Goal: Information Seeking & Learning: Learn about a topic

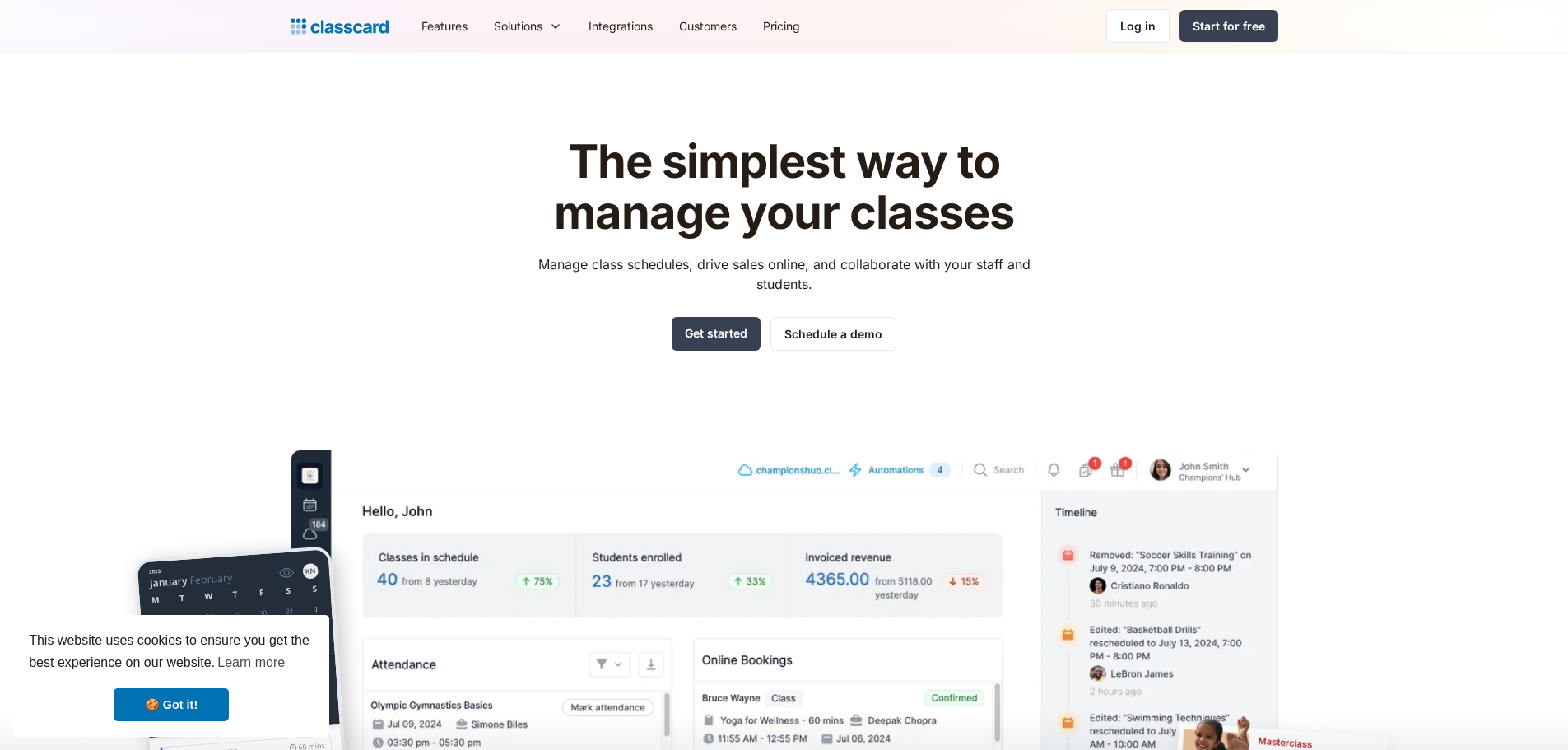
click at [1255, 324] on div "The simplest way to manage your classes Manage class schedules, drive sales onl…" at bounding box center [784, 498] width 988 height 775
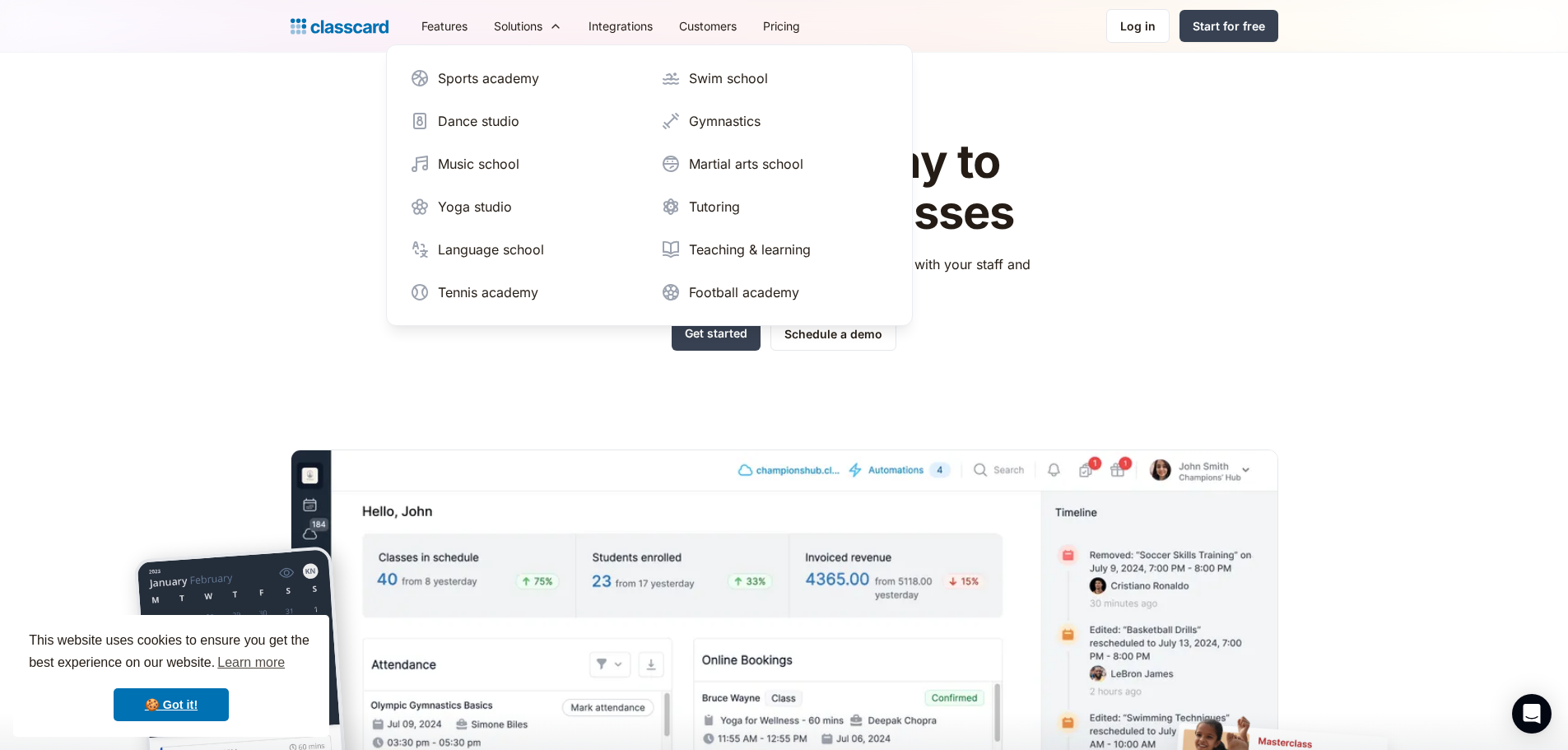
click at [346, 186] on div "The simplest way to manage your classes Manage class schedules, drive sales onl…" at bounding box center [784, 498] width 988 height 775
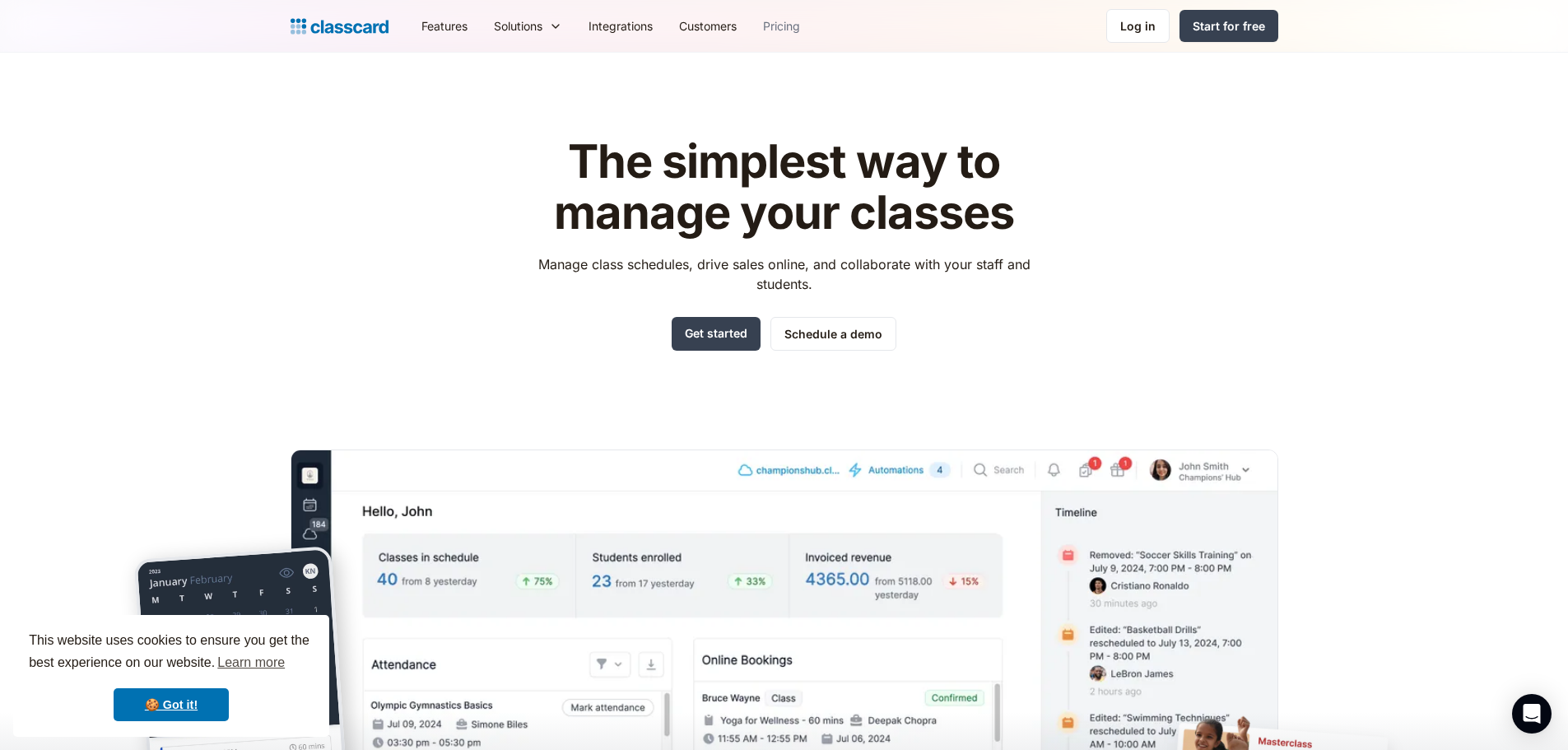
click at [790, 25] on link "Pricing" at bounding box center [781, 26] width 63 height 37
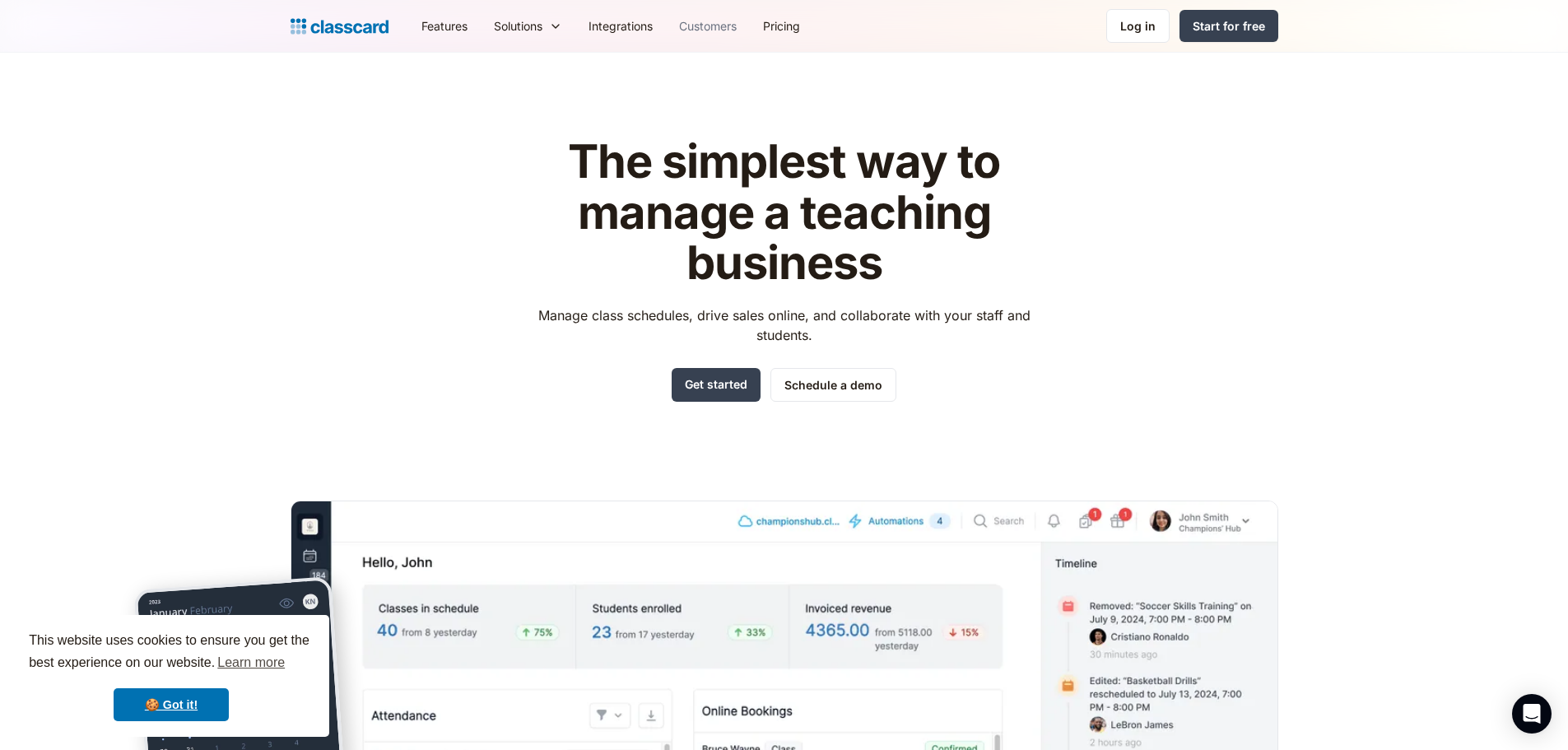
click at [705, 25] on link "Customers" at bounding box center [708, 26] width 84 height 37
click at [786, 28] on link "Pricing" at bounding box center [781, 26] width 63 height 37
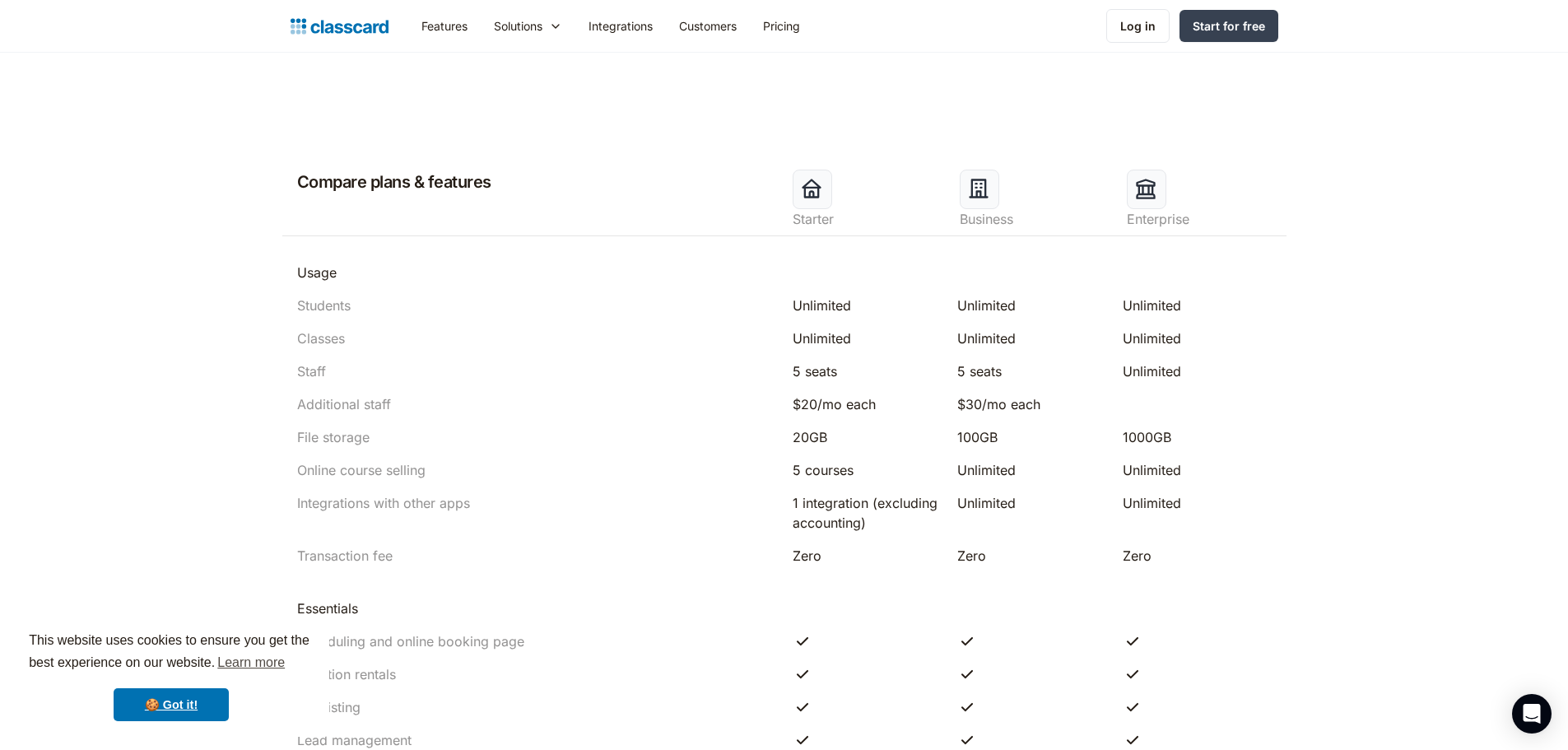
scroll to position [741, 0]
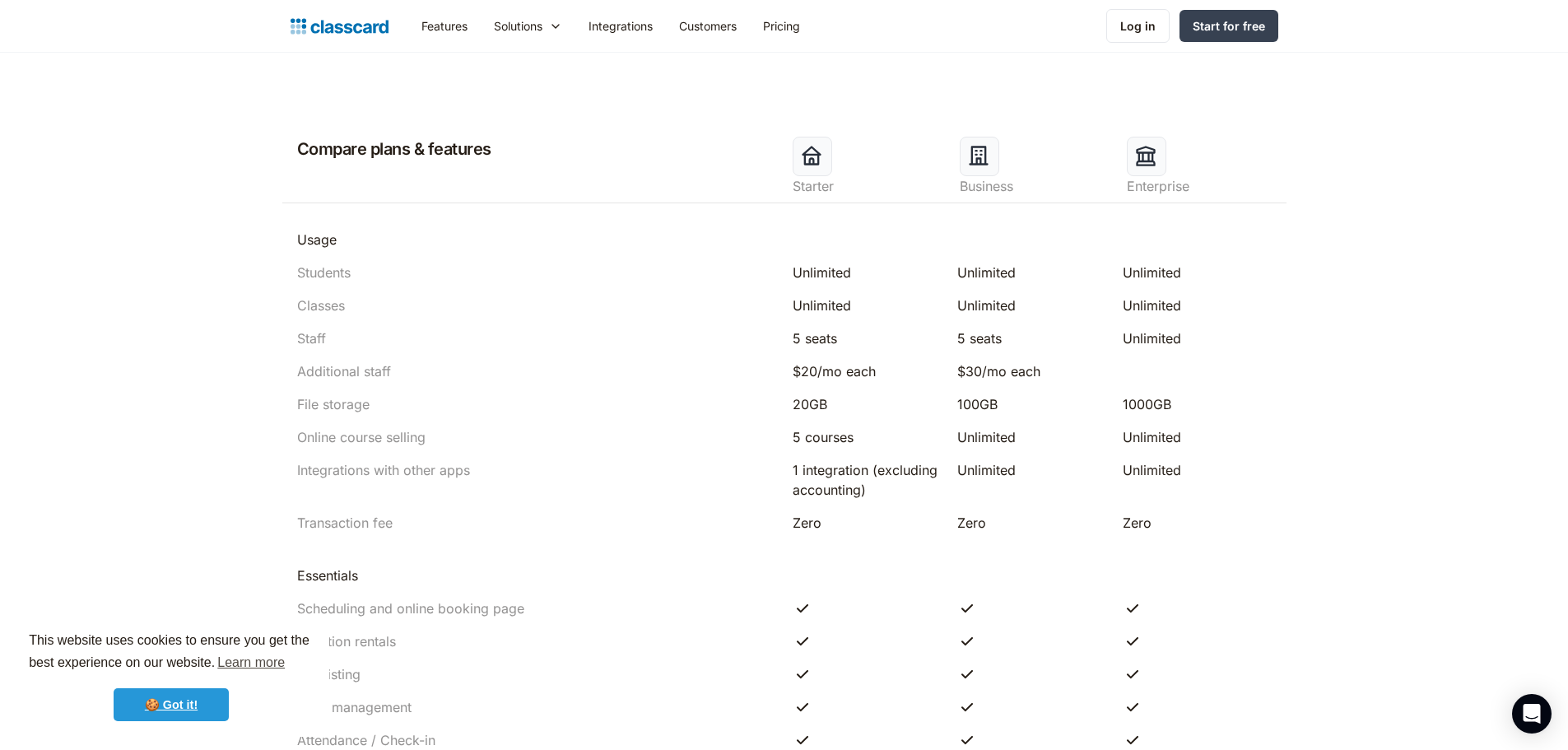
click at [211, 712] on link "🍪 Got it!" at bounding box center [171, 704] width 115 height 33
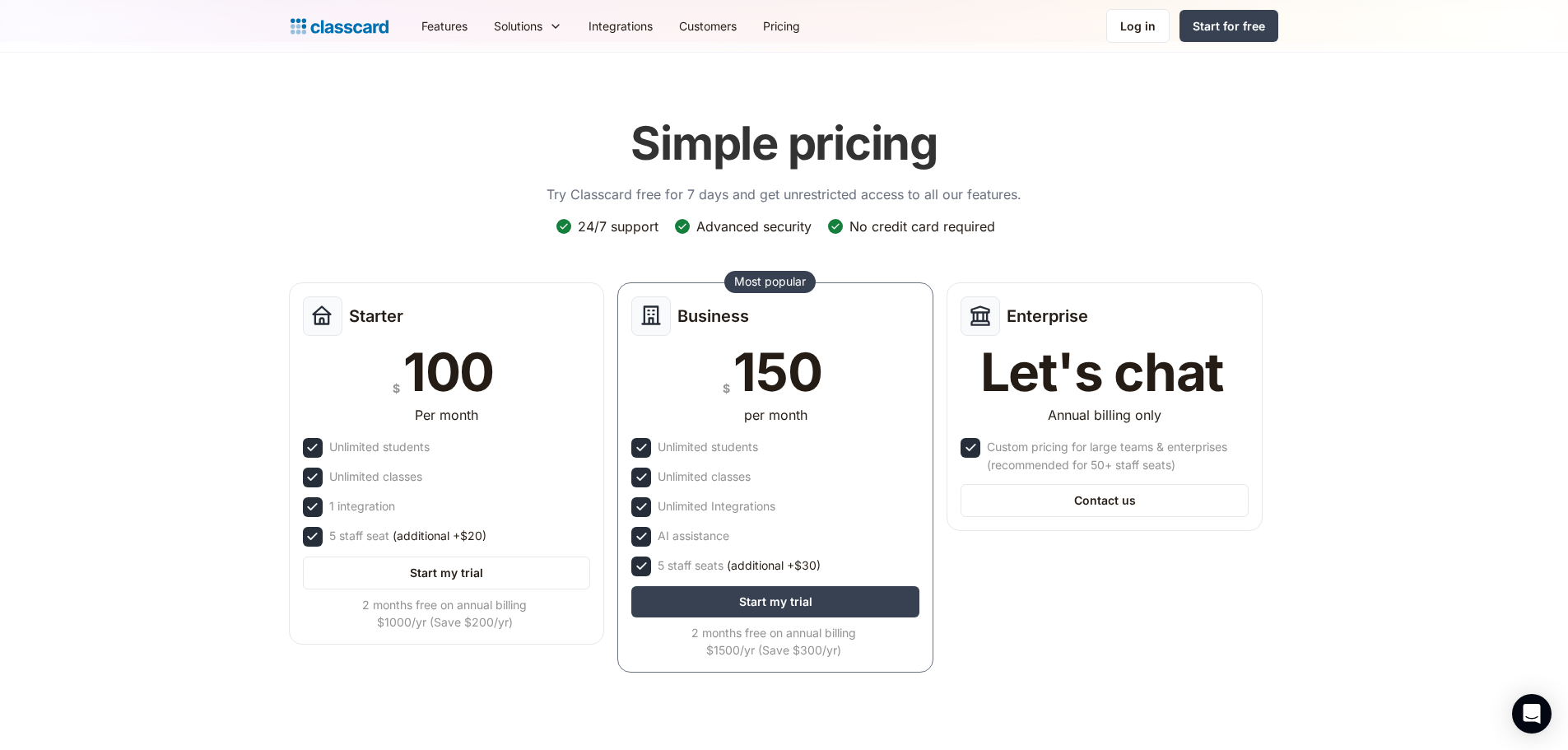
scroll to position [0, 0]
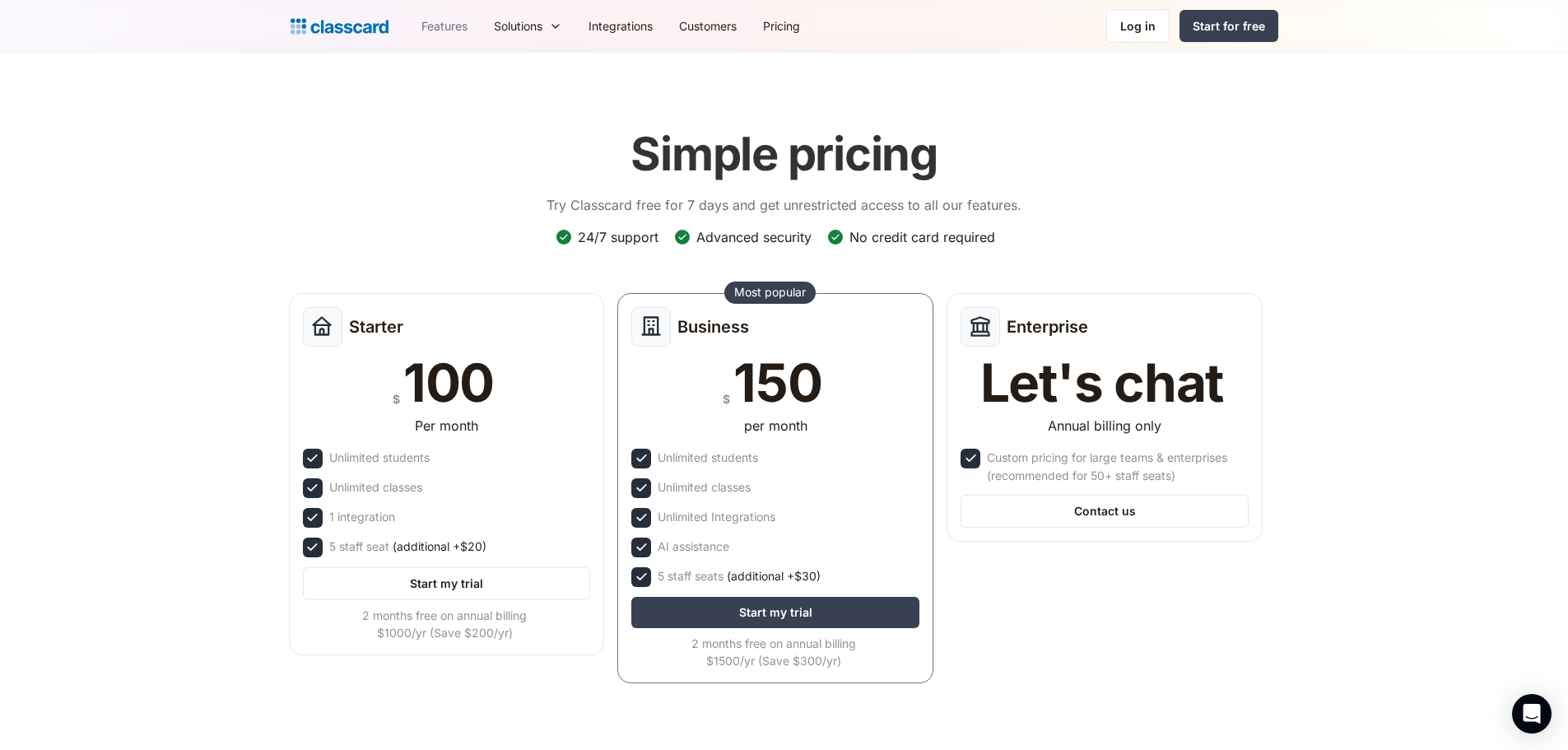
click at [448, 36] on link "Features" at bounding box center [444, 26] width 72 height 37
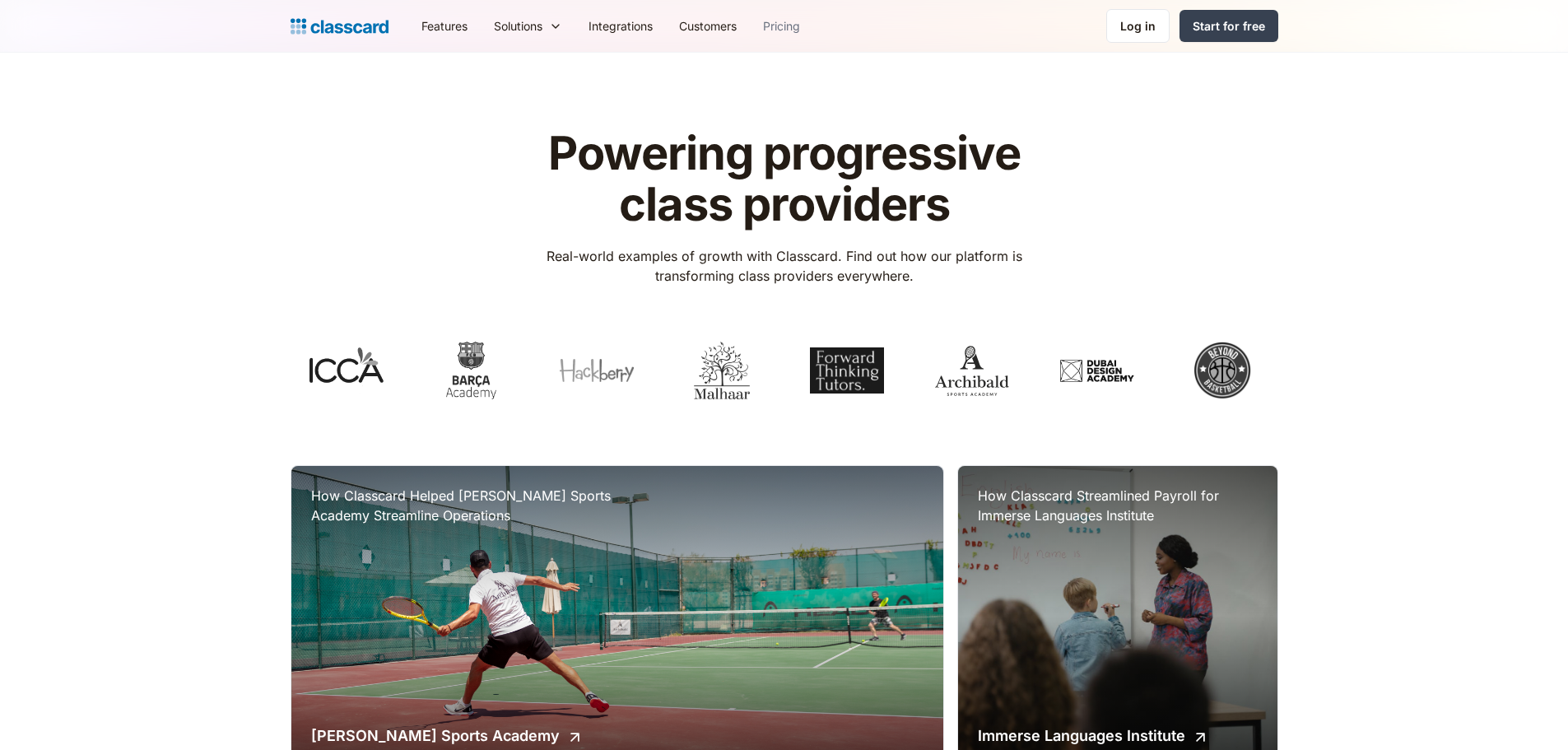
click at [785, 21] on link "Pricing" at bounding box center [781, 26] width 63 height 37
